Goal: Information Seeking & Learning: Learn about a topic

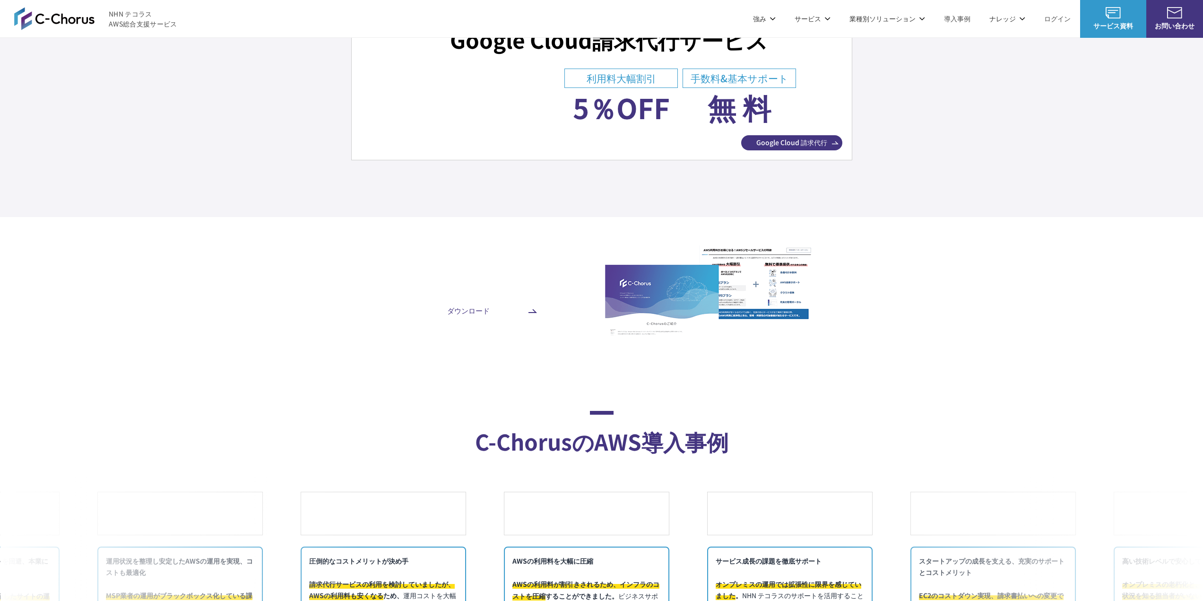
scroll to position [3405, 0]
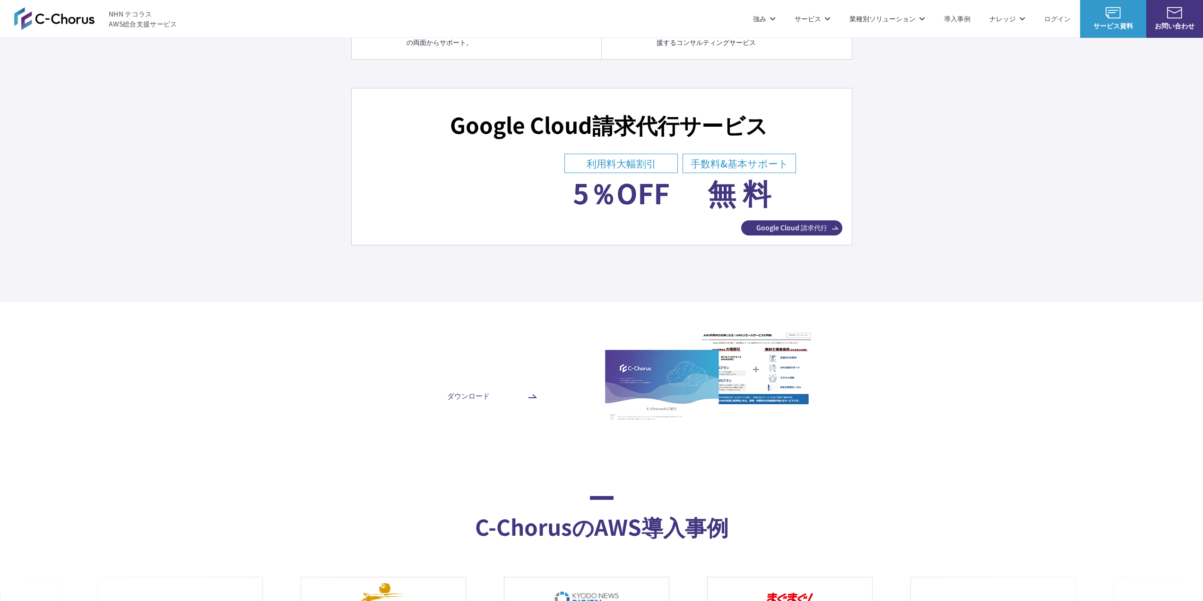
click at [778, 228] on span "Google Cloud 請求代行" at bounding box center [791, 228] width 101 height 10
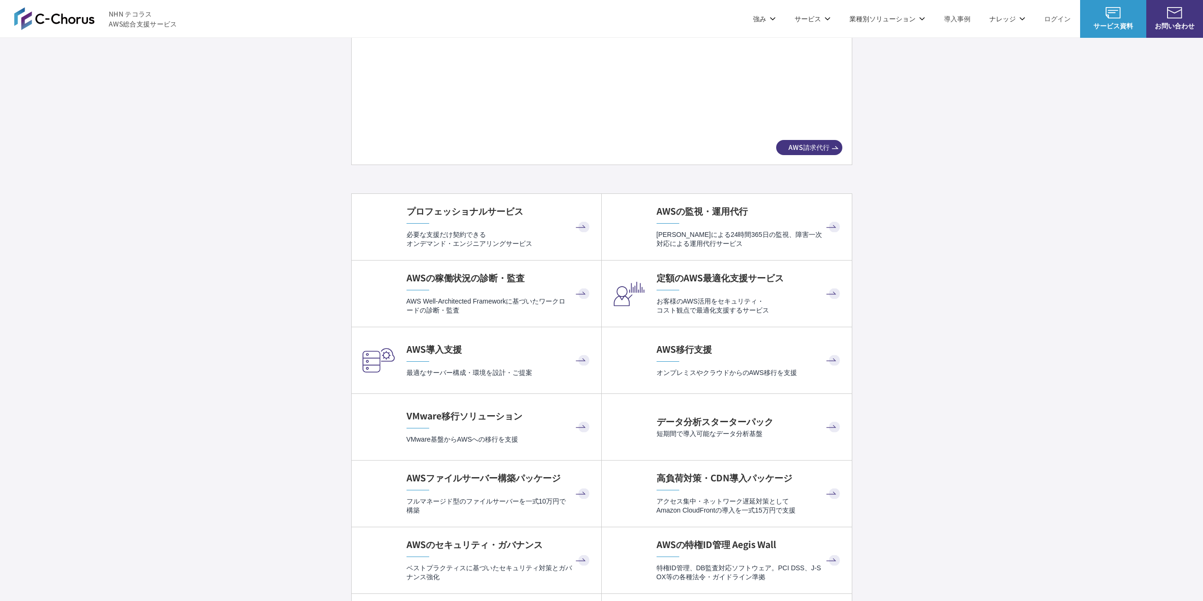
scroll to position [1466, 0]
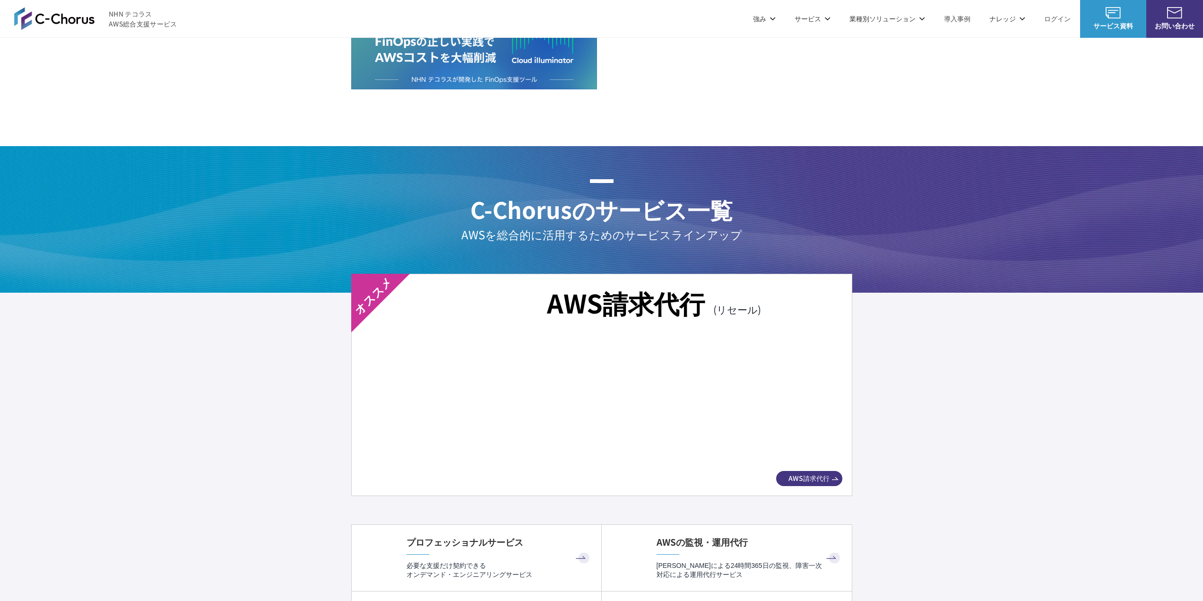
click at [828, 478] on span "AWS請求代行" at bounding box center [809, 478] width 66 height 10
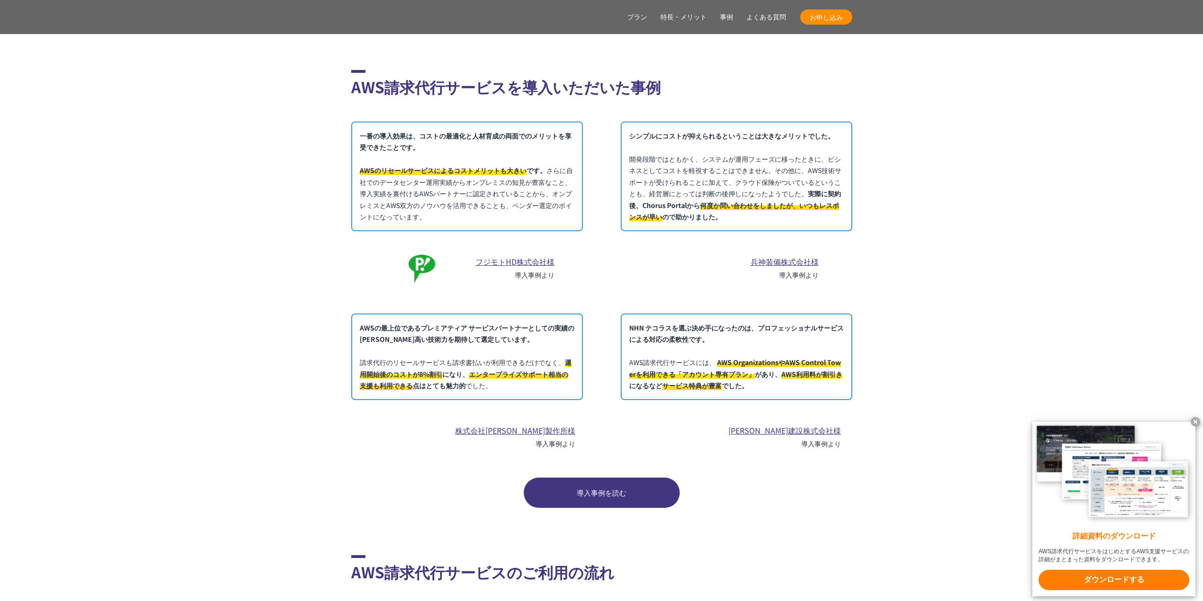
scroll to position [5154, 0]
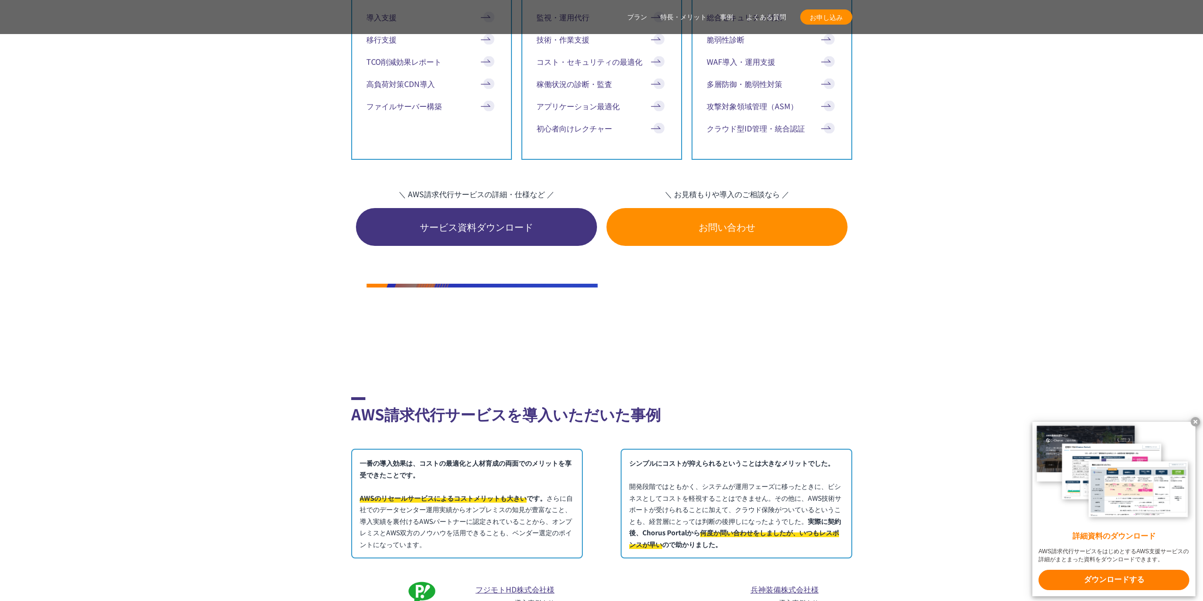
click at [543, 340] on img at bounding box center [482, 312] width 232 height 57
